Goal: Check status: Check status

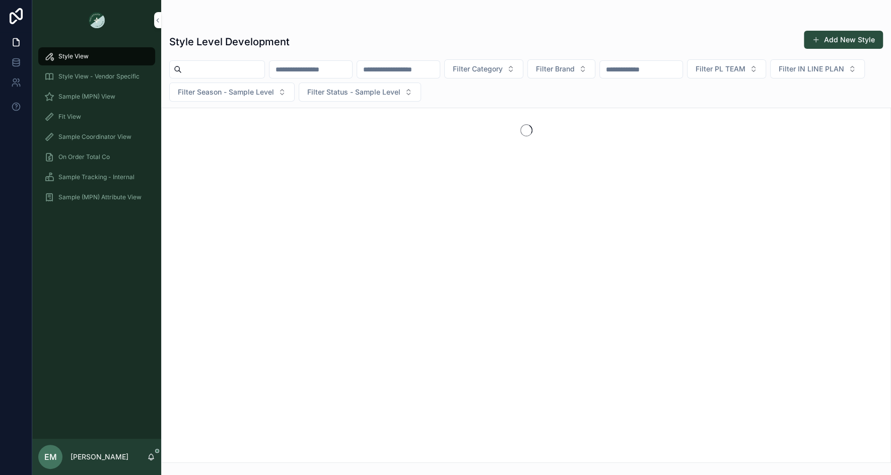
click at [94, 179] on span "Sample Tracking - Internal" at bounding box center [96, 177] width 76 height 8
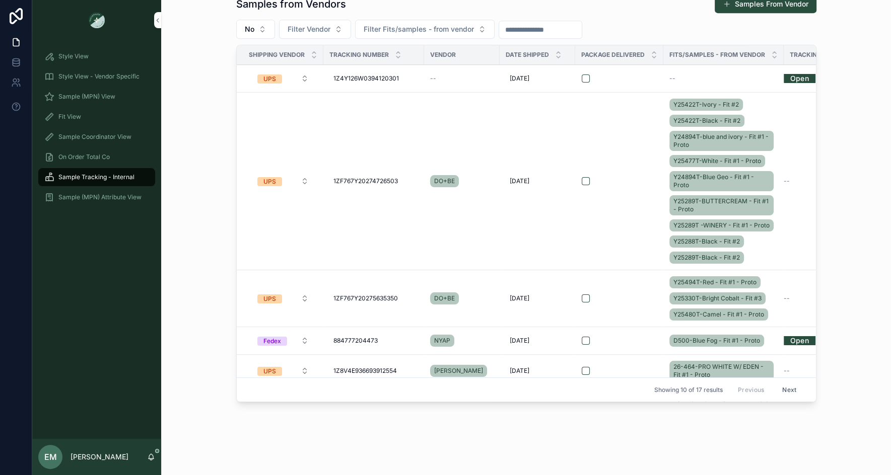
scroll to position [459, 0]
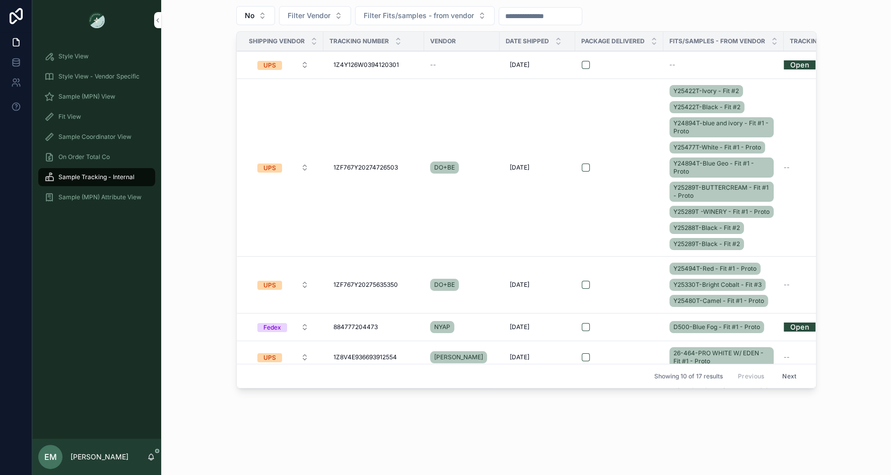
click at [366, 166] on span "1ZF767Y20274726503" at bounding box center [365, 168] width 64 height 8
click at [360, 182] on input "**********" at bounding box center [382, 184] width 96 height 14
click at [205, 194] on div "Samples from Vendors Samples From Vendor No Filter Vendor Filter Fits/samples -…" at bounding box center [526, 187] width 714 height 420
click at [589, 168] on button "scrollable content" at bounding box center [586, 168] width 8 height 8
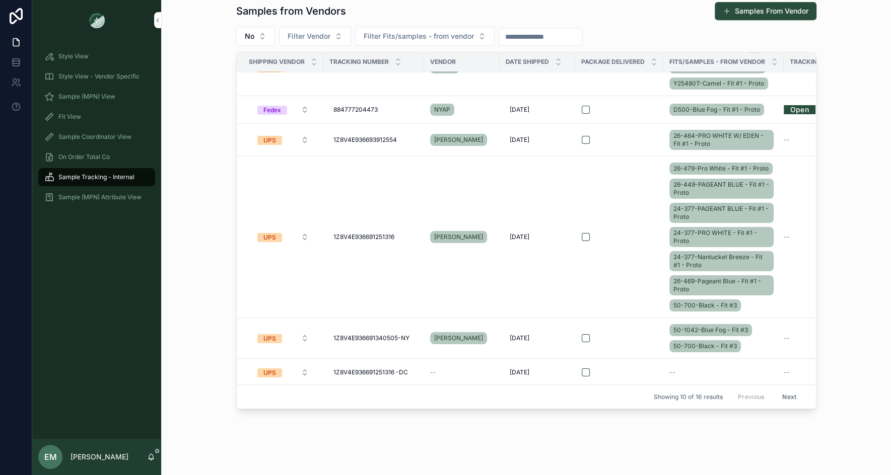
scroll to position [0, 0]
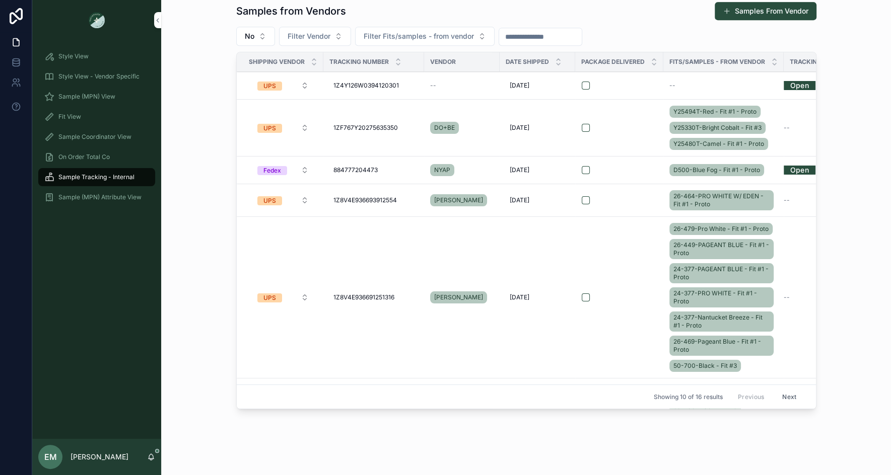
click at [372, 126] on span "1ZF767Y20275635350" at bounding box center [365, 128] width 64 height 8
click at [368, 139] on input "**********" at bounding box center [382, 140] width 96 height 14
click at [586, 125] on button "scrollable content" at bounding box center [586, 128] width 8 height 8
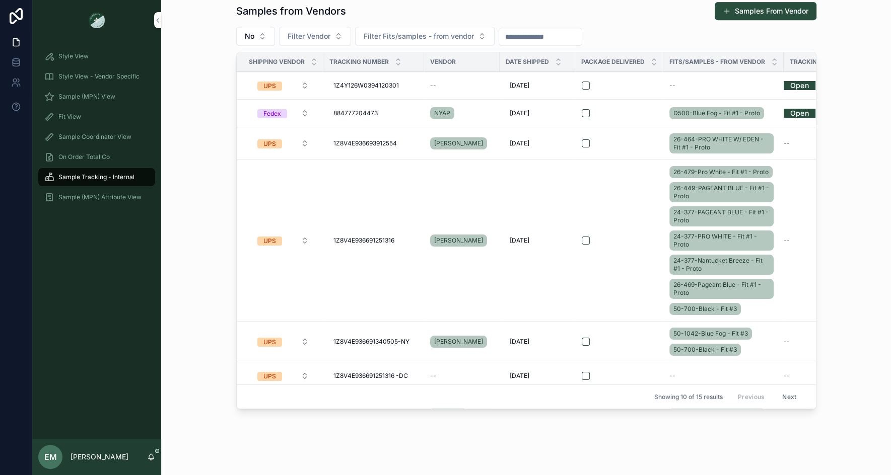
click at [350, 170] on td "1Z8V4E936691251316 1Z8V4E936691251316" at bounding box center [373, 241] width 101 height 162
click at [355, 109] on span "884777204473" at bounding box center [355, 113] width 44 height 8
click at [354, 129] on input "**********" at bounding box center [382, 126] width 96 height 14
click at [585, 111] on button "scrollable content" at bounding box center [586, 113] width 8 height 8
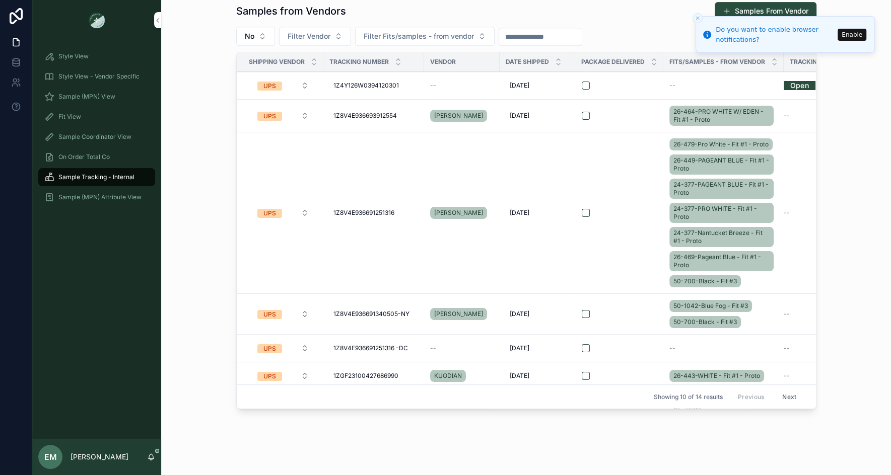
scroll to position [281, 0]
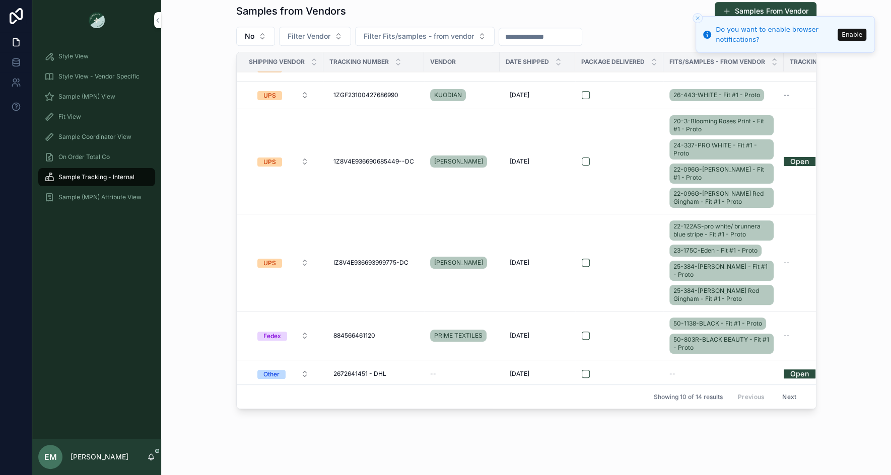
click at [789, 395] on button "Next" at bounding box center [789, 397] width 28 height 16
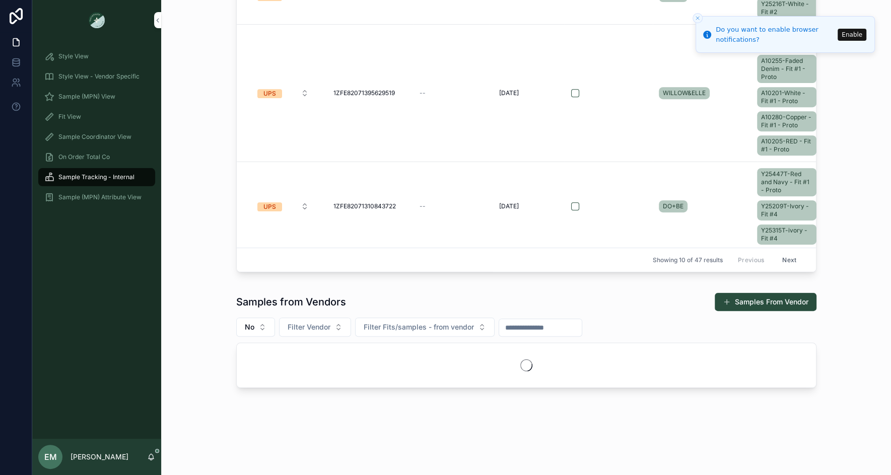
scroll to position [256, 0]
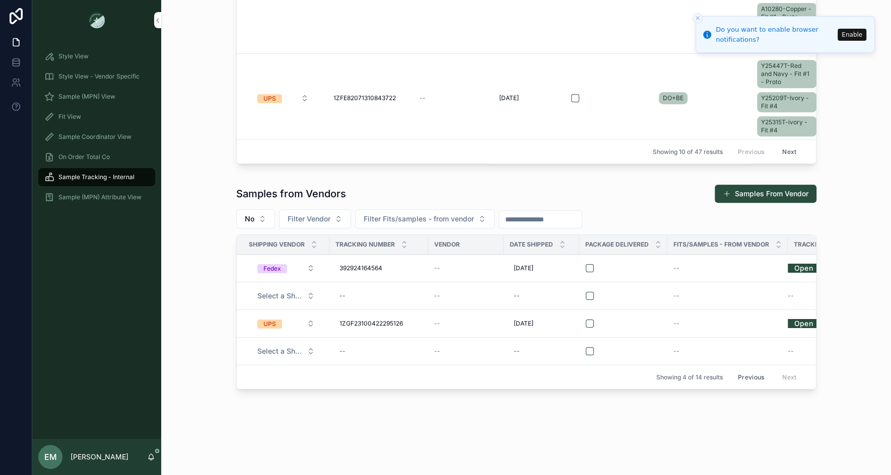
click at [755, 373] on button "Previous" at bounding box center [751, 378] width 40 height 16
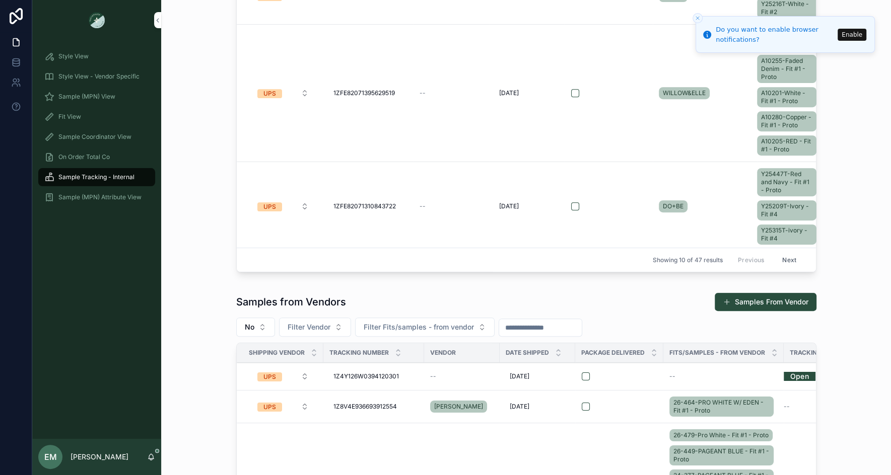
scroll to position [256, 0]
